Goal: Information Seeking & Learning: Understand process/instructions

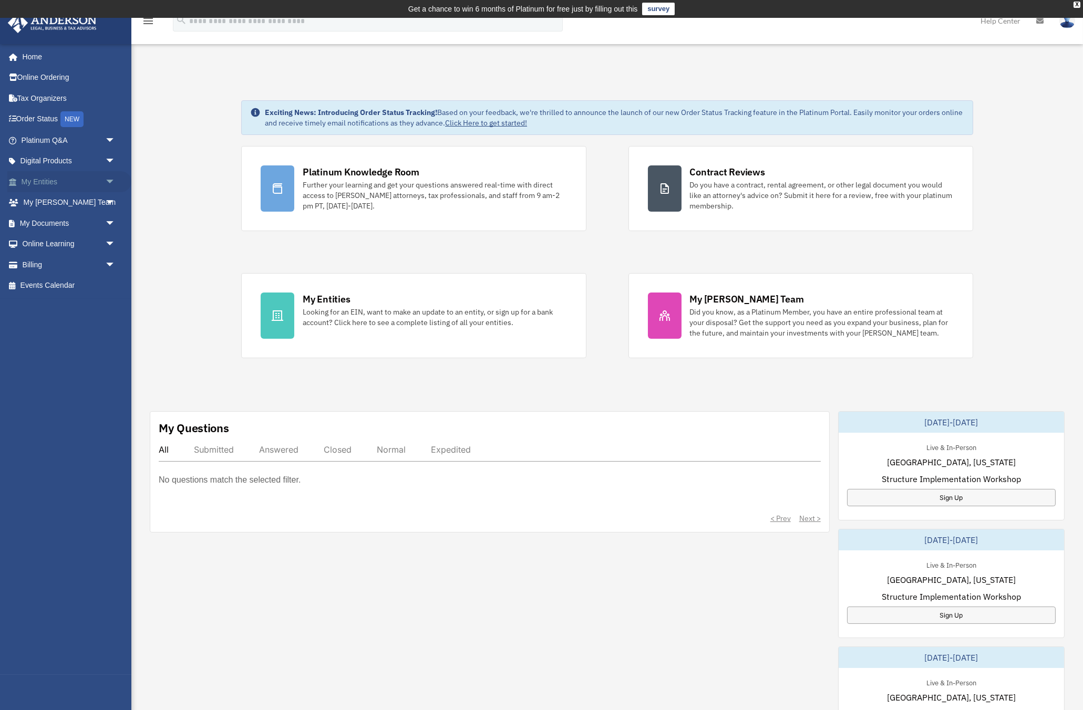
click at [69, 179] on link "My Entities arrow_drop_down" at bounding box center [69, 181] width 124 height 21
click at [110, 183] on span "arrow_drop_down" at bounding box center [115, 182] width 21 height 22
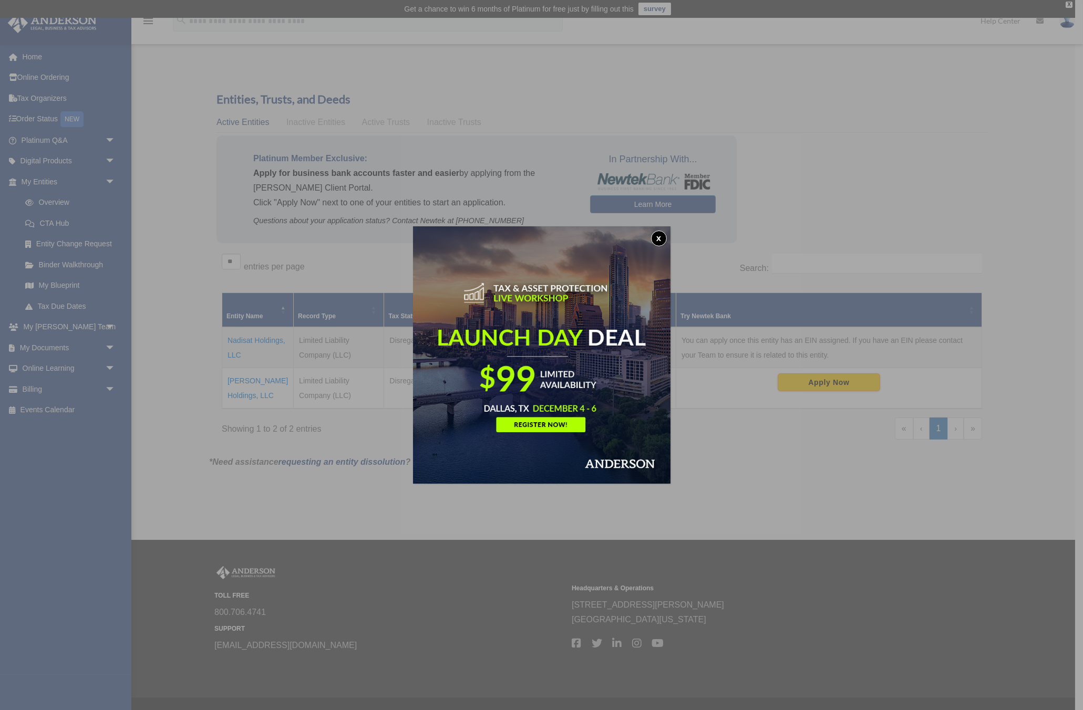
click at [660, 236] on button "x" at bounding box center [659, 239] width 16 height 16
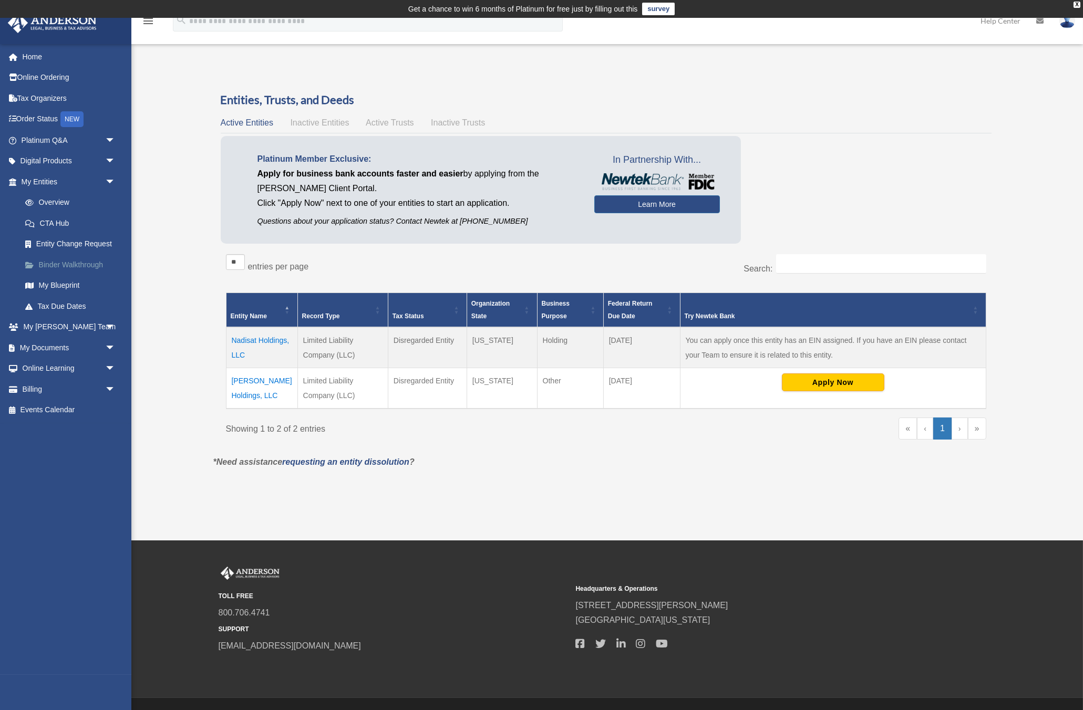
click at [70, 267] on link "Binder Walkthrough" at bounding box center [73, 264] width 117 height 21
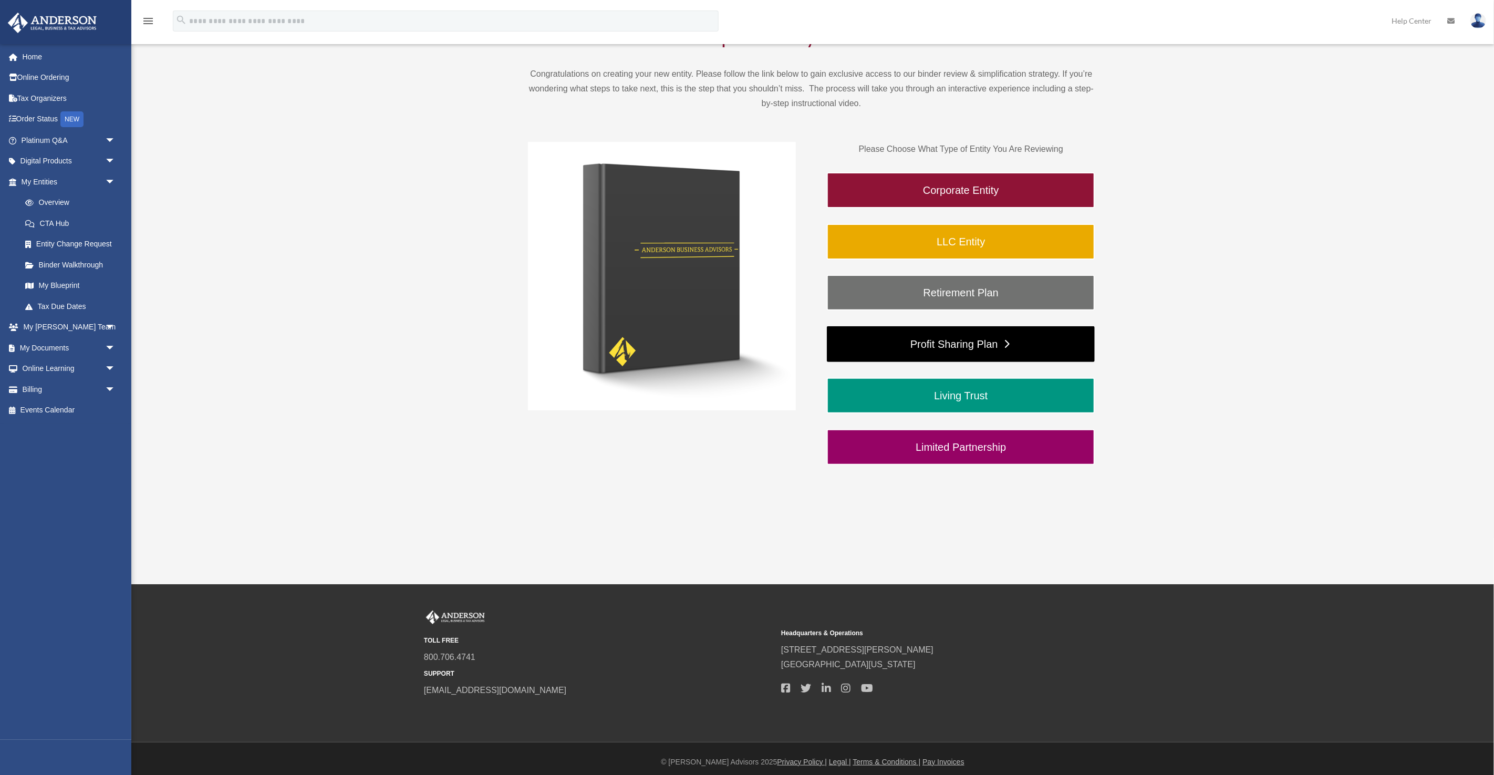
scroll to position [128, 0]
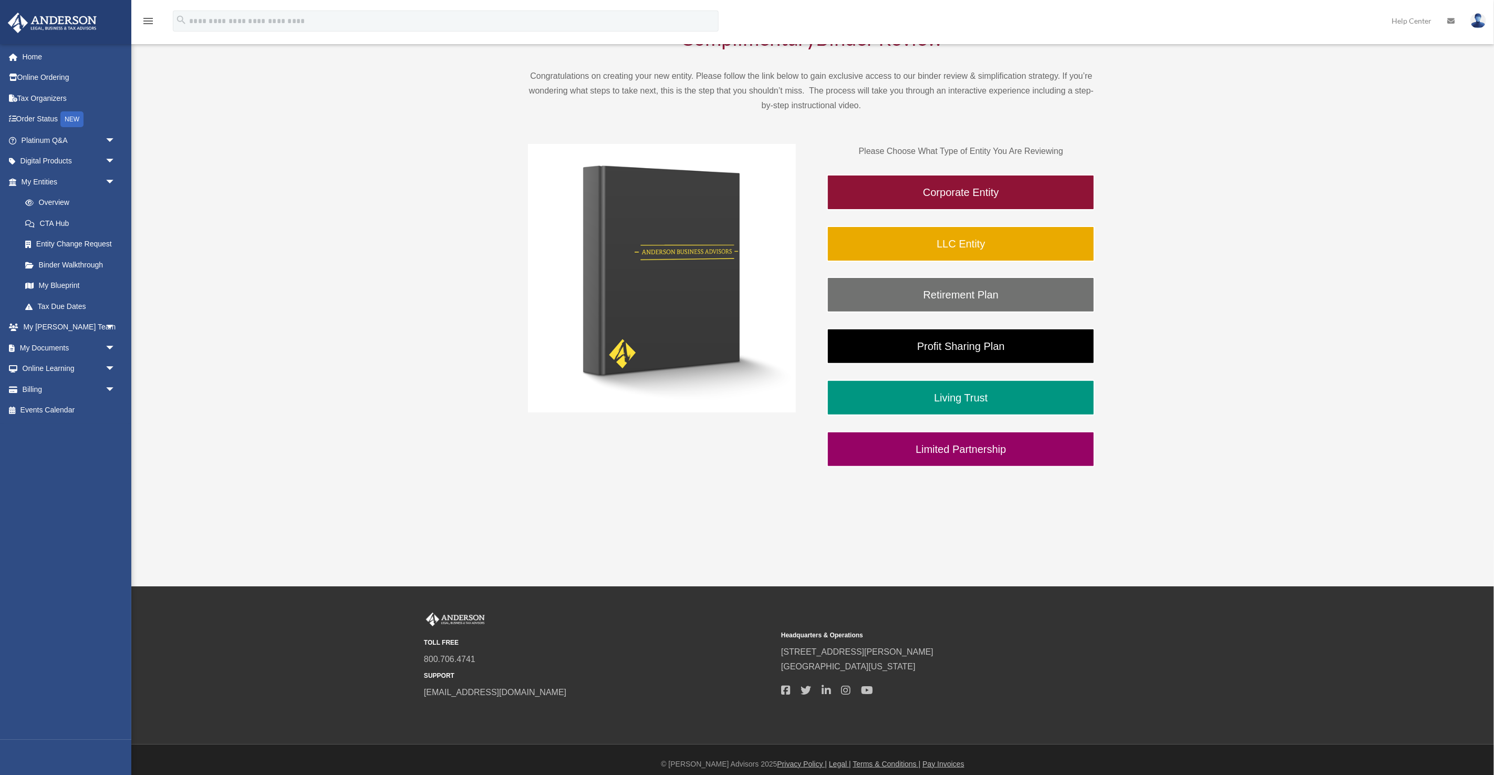
click at [642, 300] on img at bounding box center [662, 278] width 268 height 268
click at [977, 439] on link "Limited Partnership" at bounding box center [961, 449] width 268 height 36
